Goal: Find specific page/section

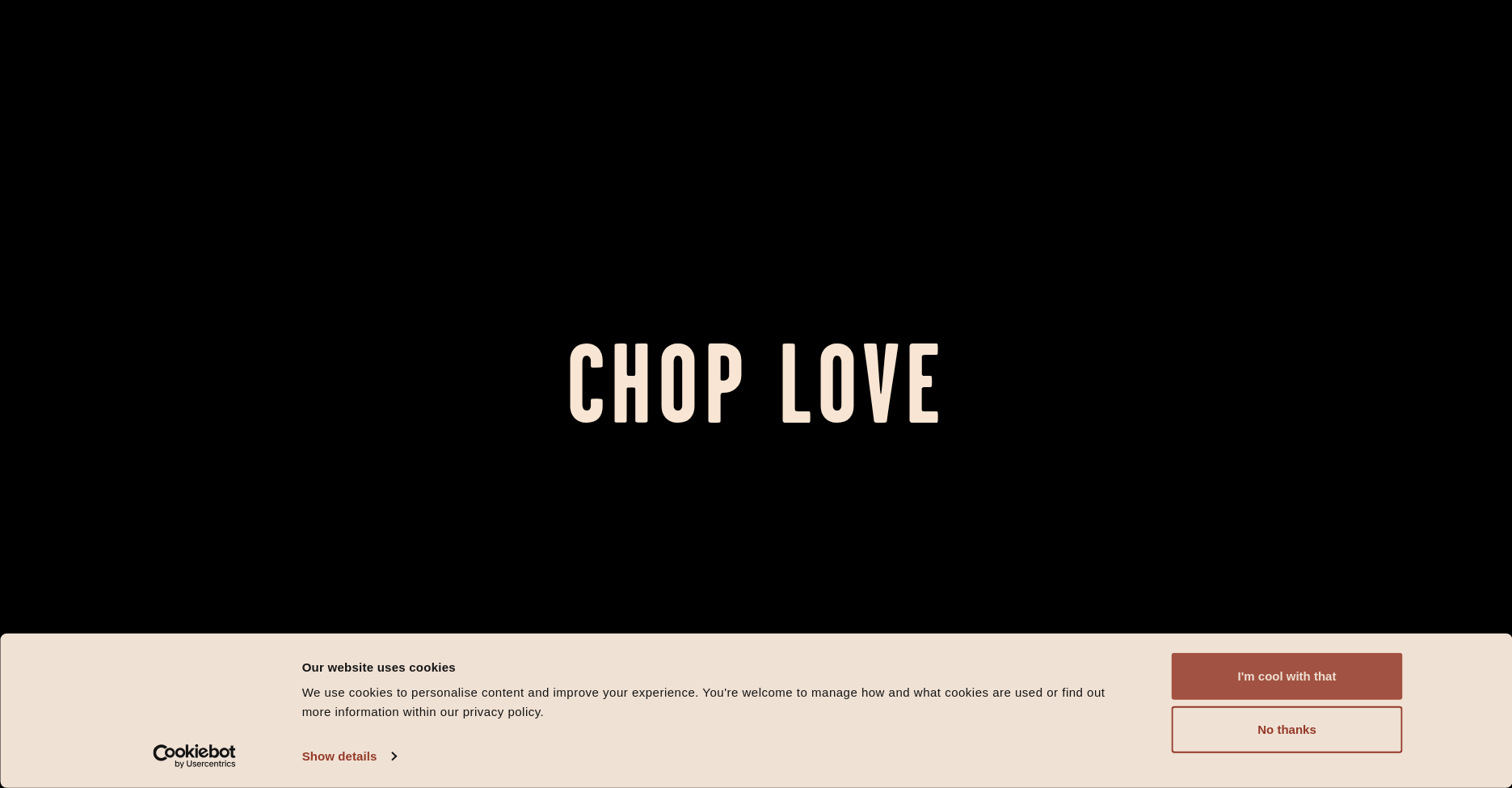
click at [1296, 678] on button "I'm cool with that" at bounding box center [1288, 676] width 232 height 47
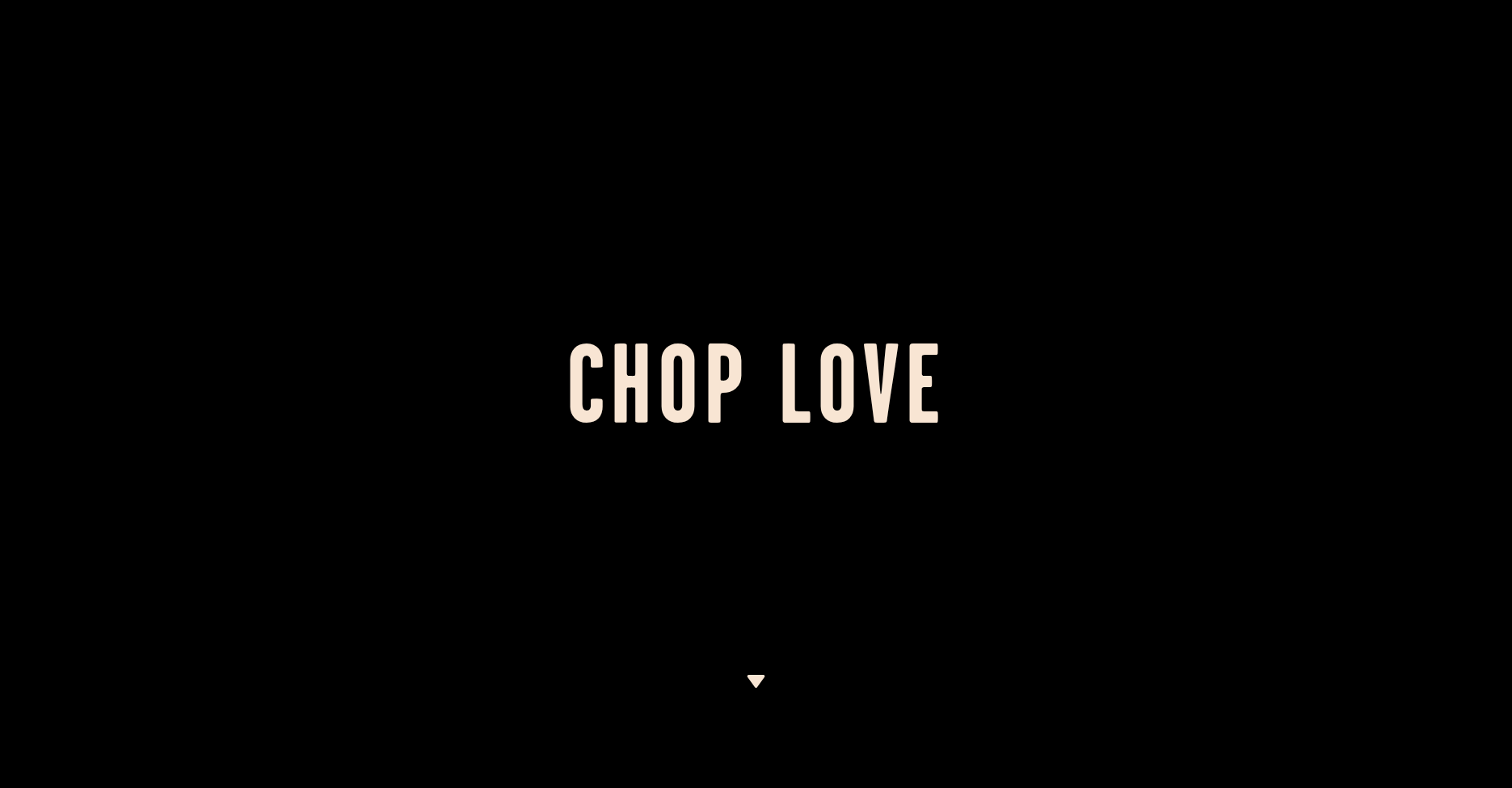
scroll to position [323, 0]
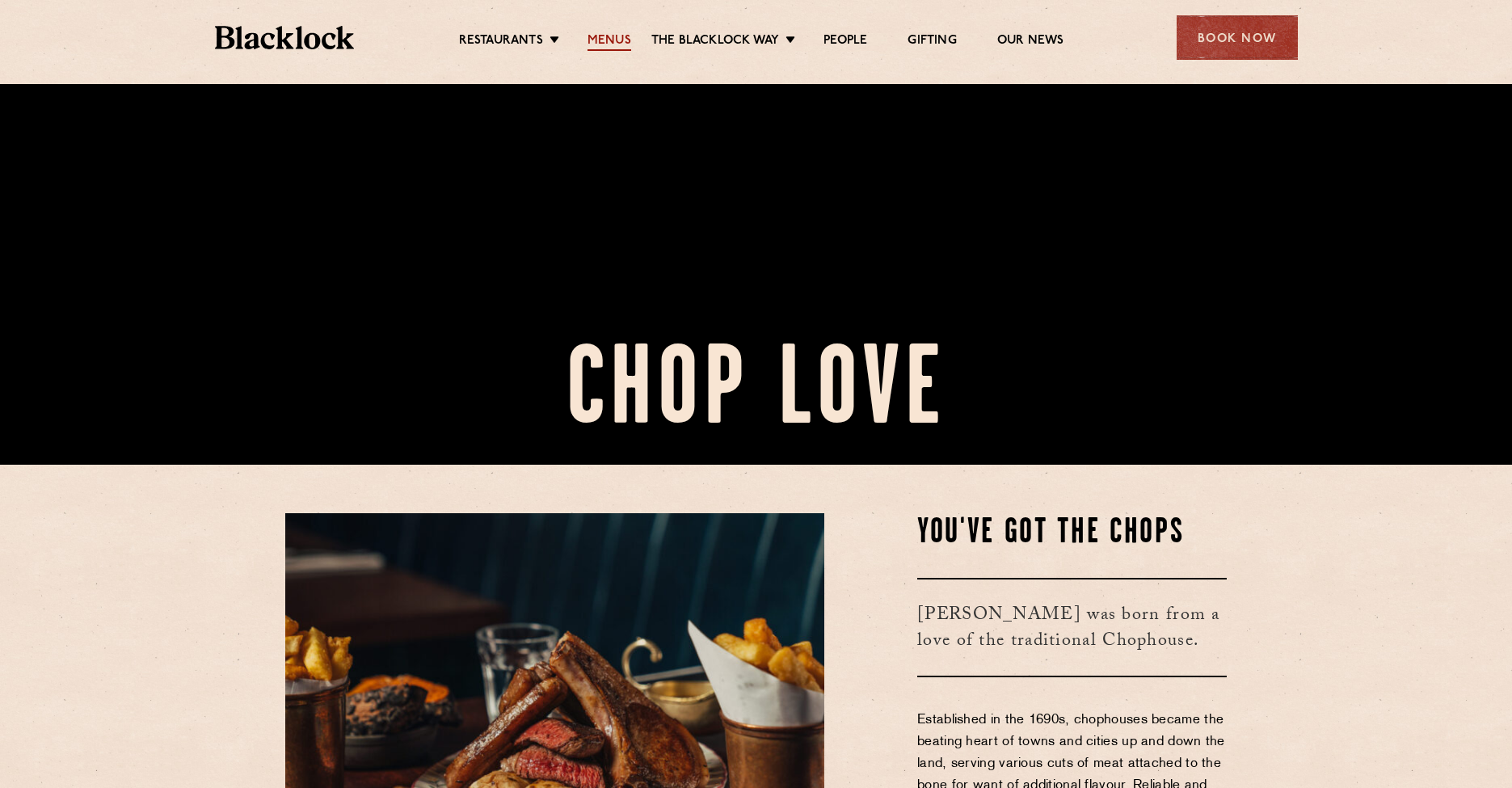
click at [614, 36] on link "Menus" at bounding box center [609, 42] width 44 height 18
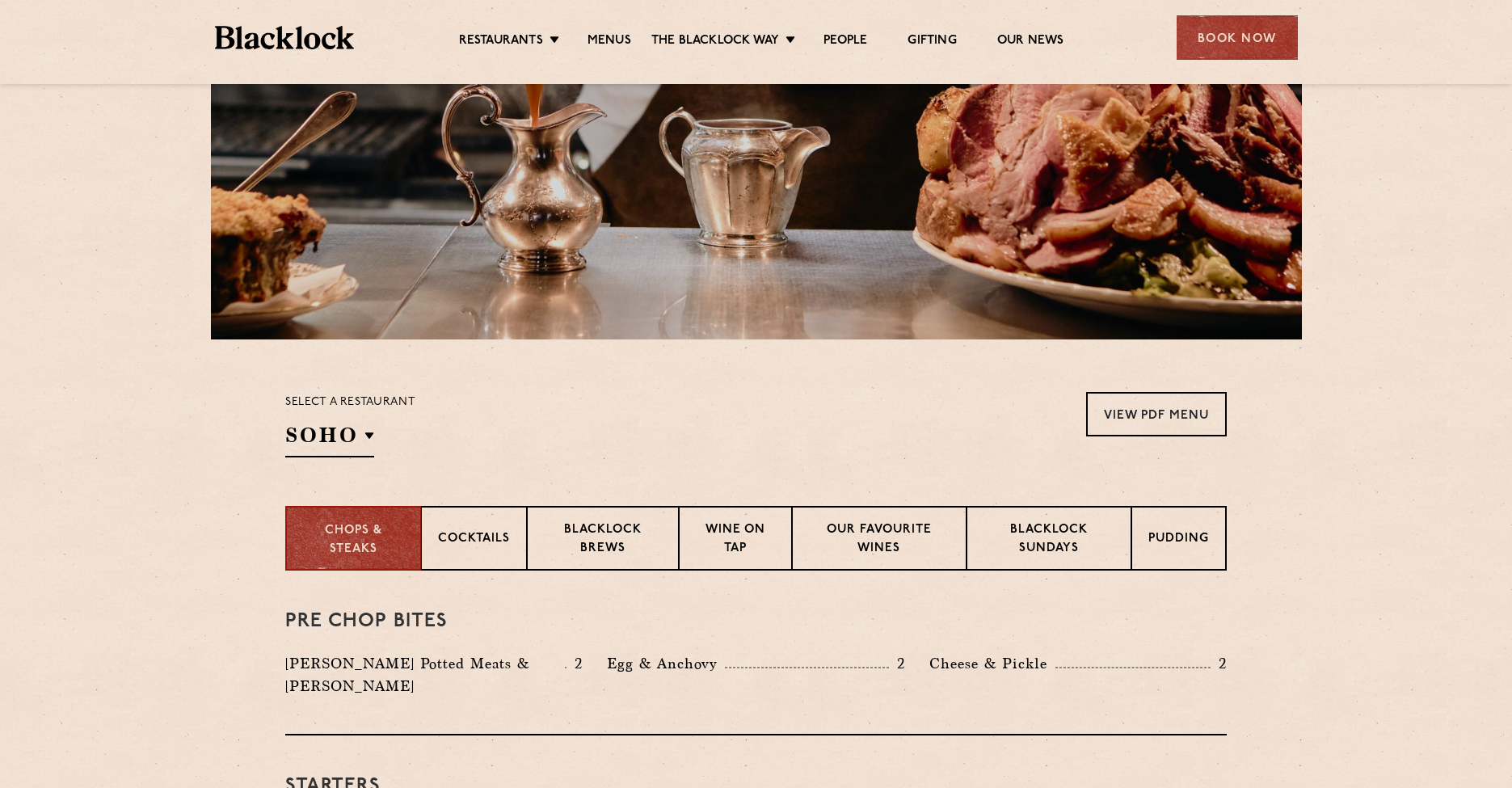
scroll to position [485, 0]
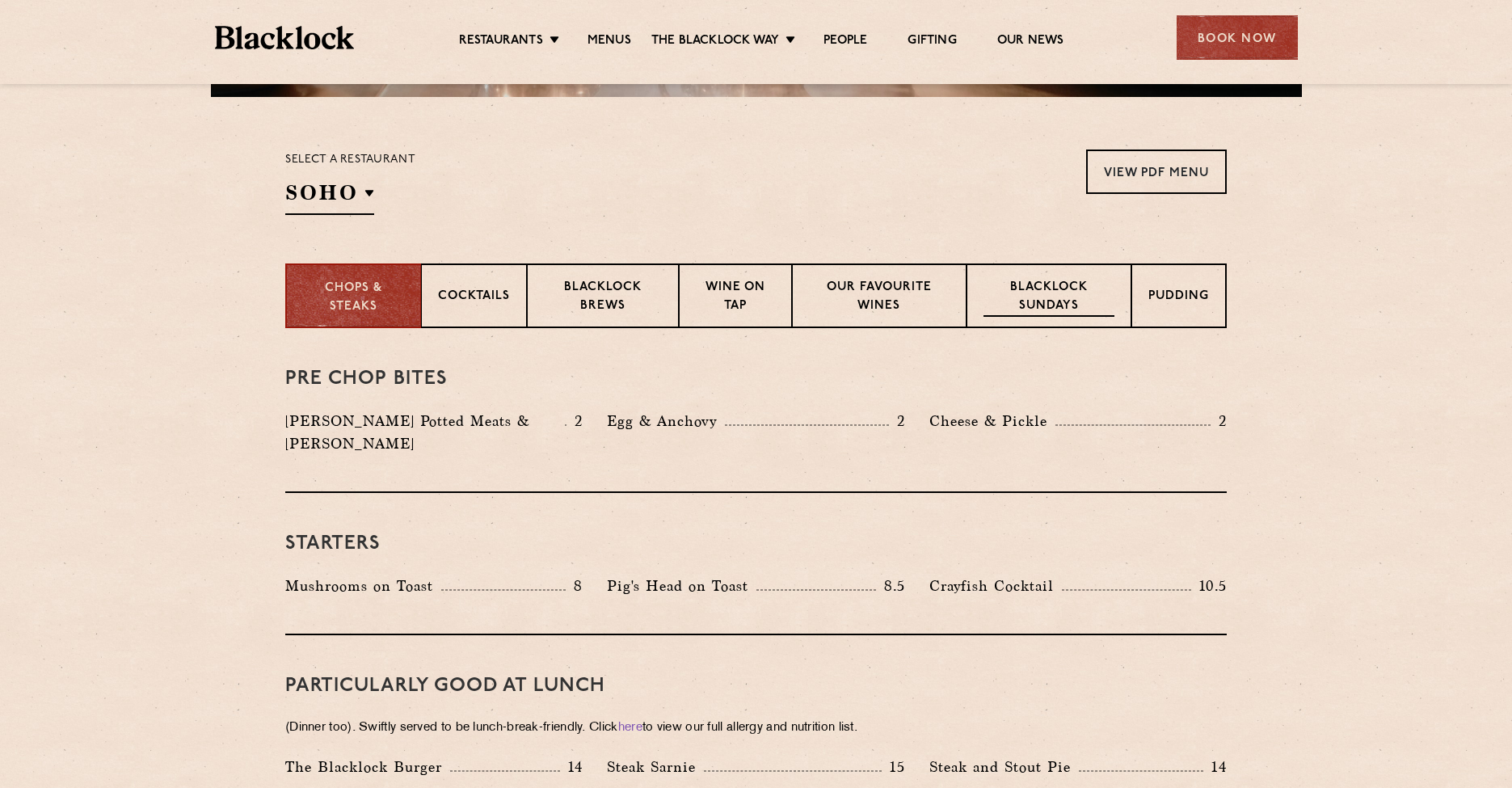
click at [1021, 274] on div "Blacklock Sundays" at bounding box center [1049, 296] width 165 height 65
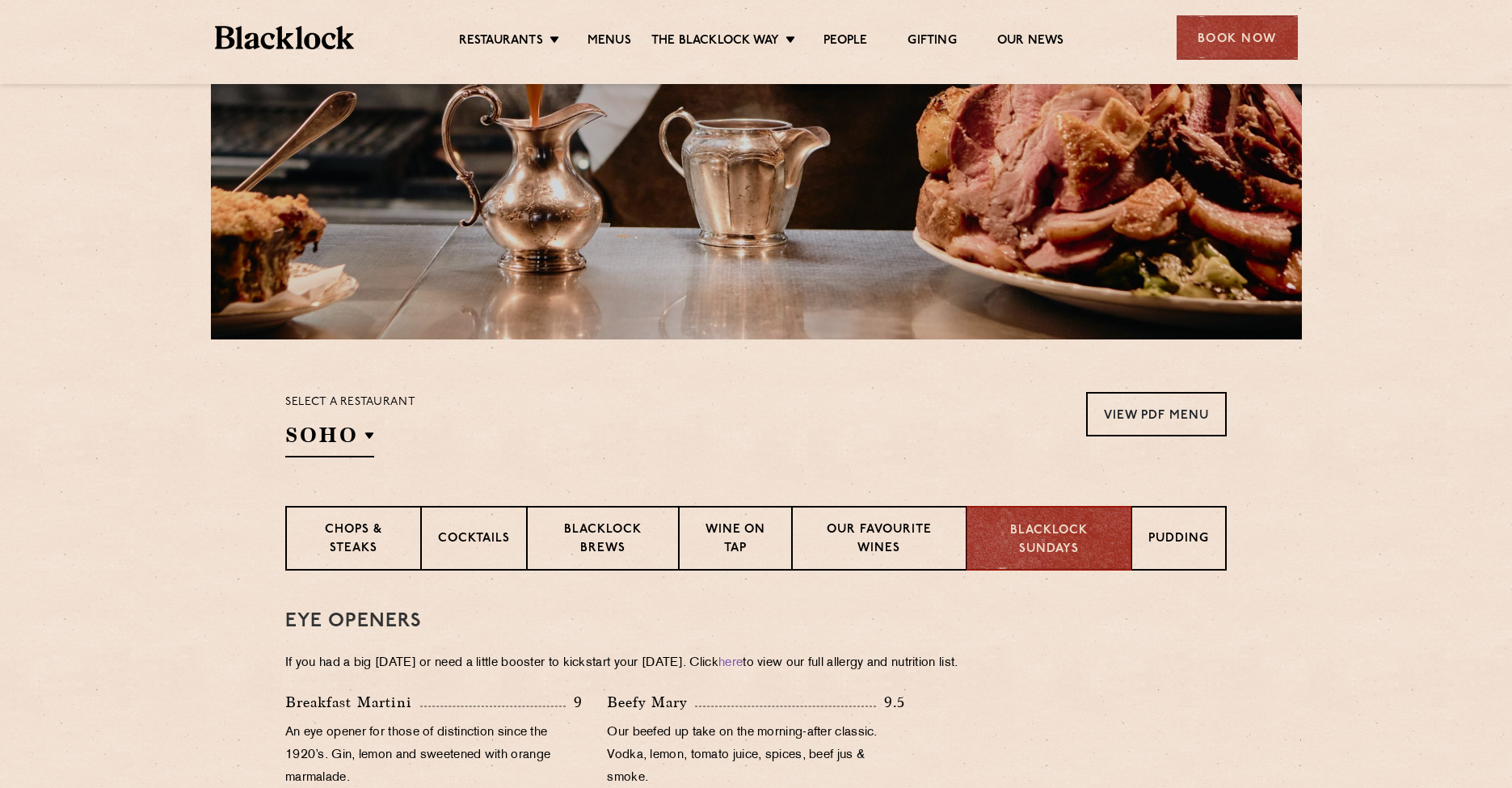
scroll to position [0, 0]
